Goal: Register for event/course

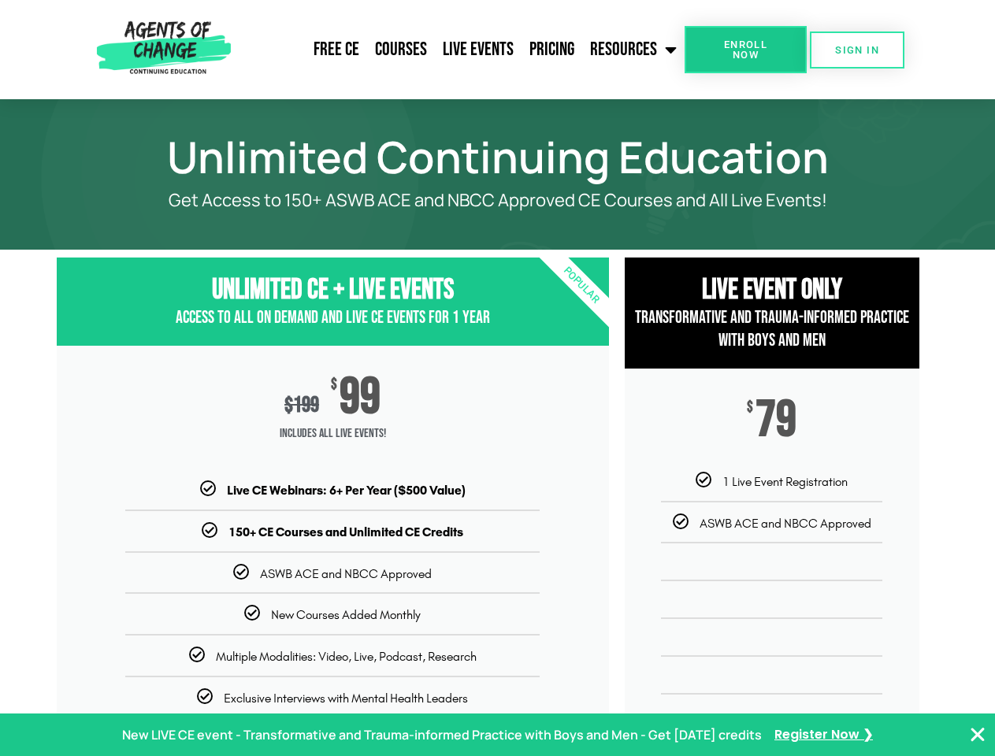
click at [497, 378] on div "$ 199 $ 99 Includes ALL Live Events!" at bounding box center [333, 413] width 552 height 135
click at [634, 50] on link "Resources" at bounding box center [633, 49] width 102 height 39
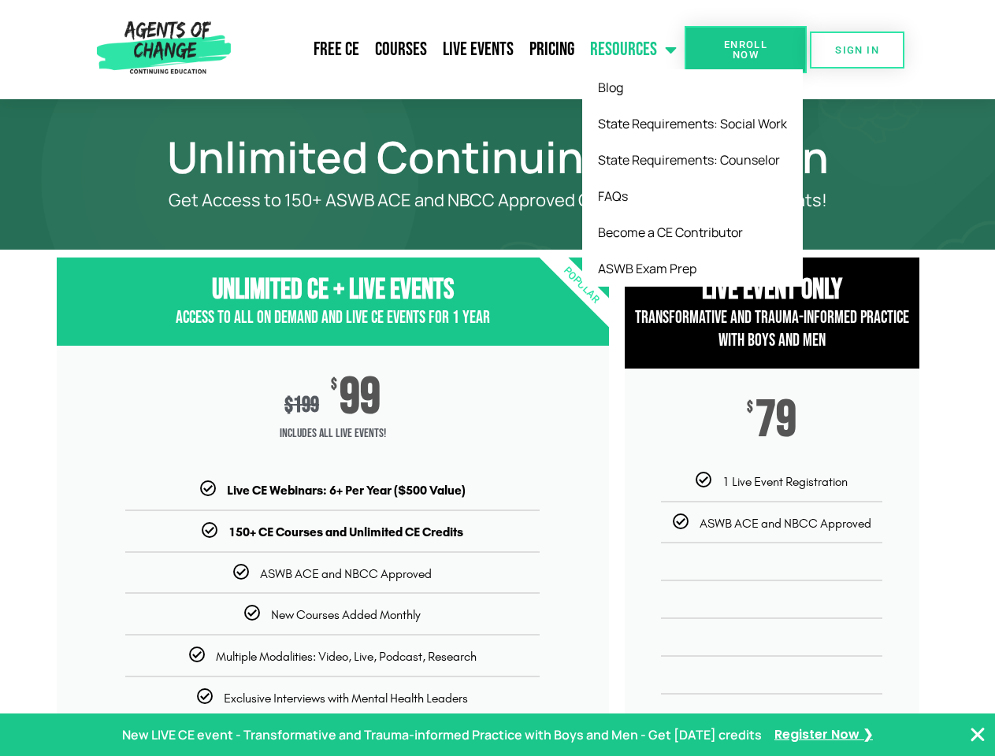
click at [745, 50] on span "Enroll Now" at bounding box center [746, 49] width 72 height 20
click at [857, 50] on span "SIGN IN" at bounding box center [857, 50] width 44 height 10
click at [497, 735] on p "New LIVE CE event - Transformative and Trauma-informed Practice with Boys and M…" at bounding box center [442, 735] width 640 height 23
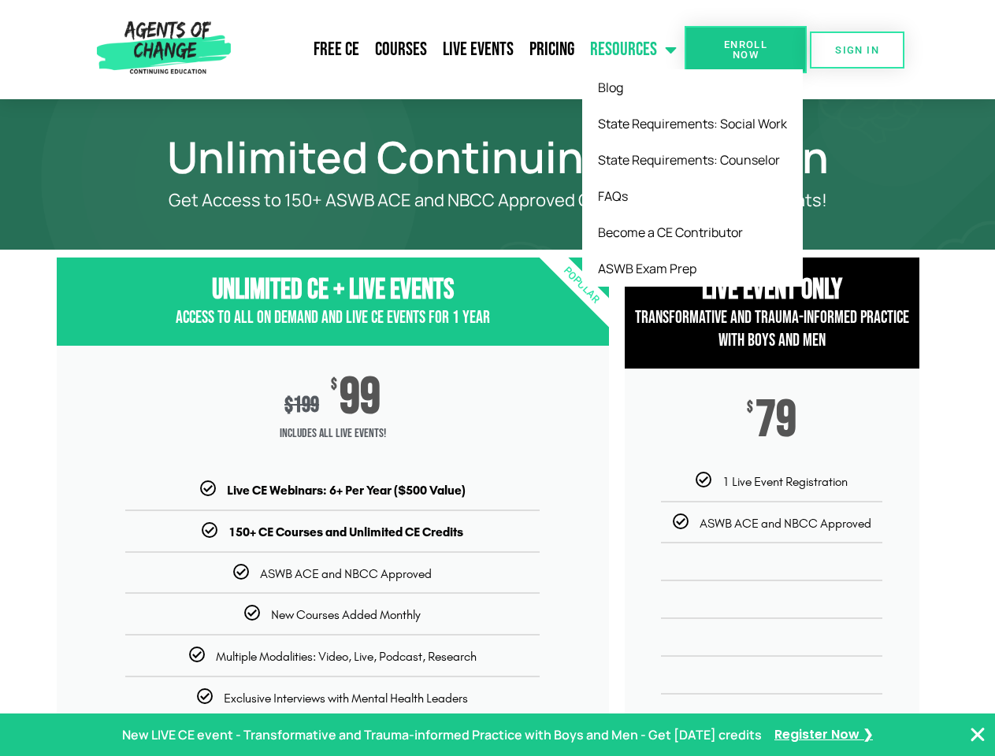
click at [978, 735] on icon "Close Banner" at bounding box center [977, 735] width 19 height 19
